Goal: Information Seeking & Learning: Understand process/instructions

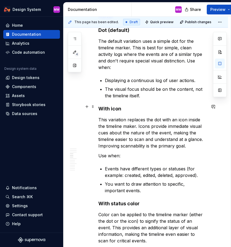
scroll to position [435, 0]
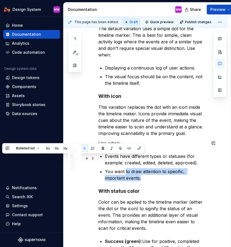
drag, startPoint x: 125, startPoint y: 157, endPoint x: 128, endPoint y: 163, distance: 6.3
click at [128, 168] on p "You want to draw attention to specific, important events." at bounding box center [155, 174] width 101 height 13
copy p "to draw attention to specific, important events."
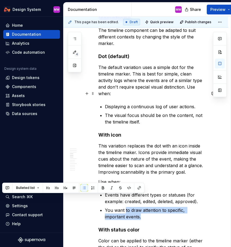
scroll to position [395, 0]
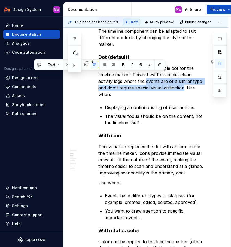
drag, startPoint x: 131, startPoint y: 75, endPoint x: 164, endPoint y: 83, distance: 34.2
click at [164, 83] on p "The default variation uses a simple dot for the timeline marker. This is best f…" at bounding box center [152, 81] width 108 height 33
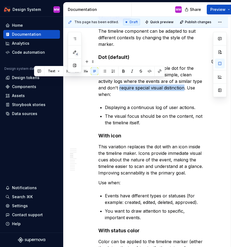
drag, startPoint x: 164, startPoint y: 83, endPoint x: 98, endPoint y: 83, distance: 66.2
copy p "require special visual distinction"
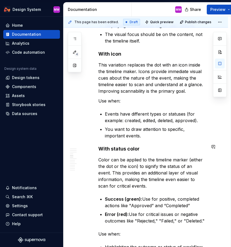
scroll to position [499, 0]
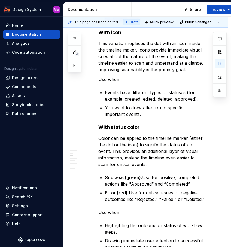
type textarea "*"
